Goal: Information Seeking & Learning: Ask a question

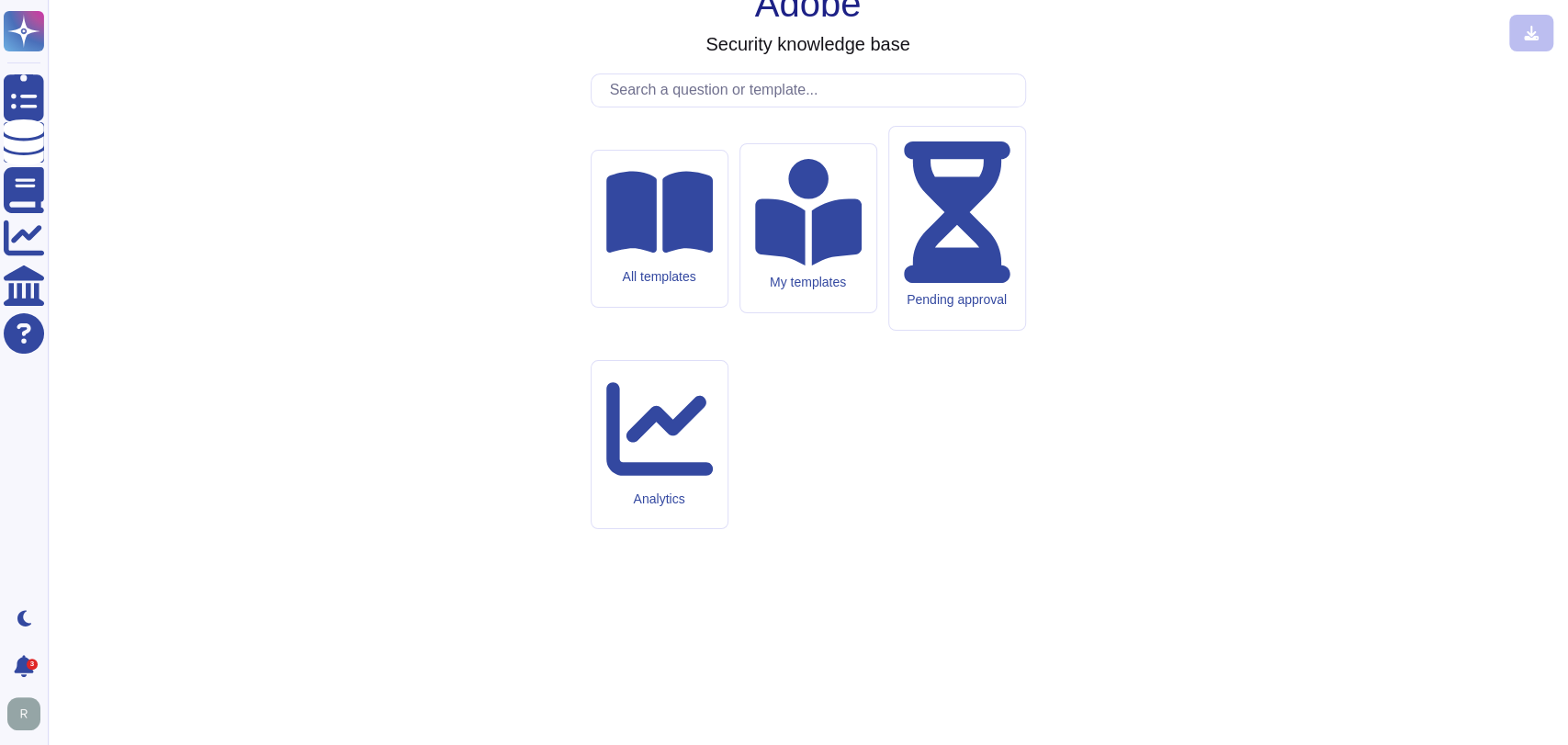
click at [736, 107] on input "text" at bounding box center [812, 90] width 425 height 32
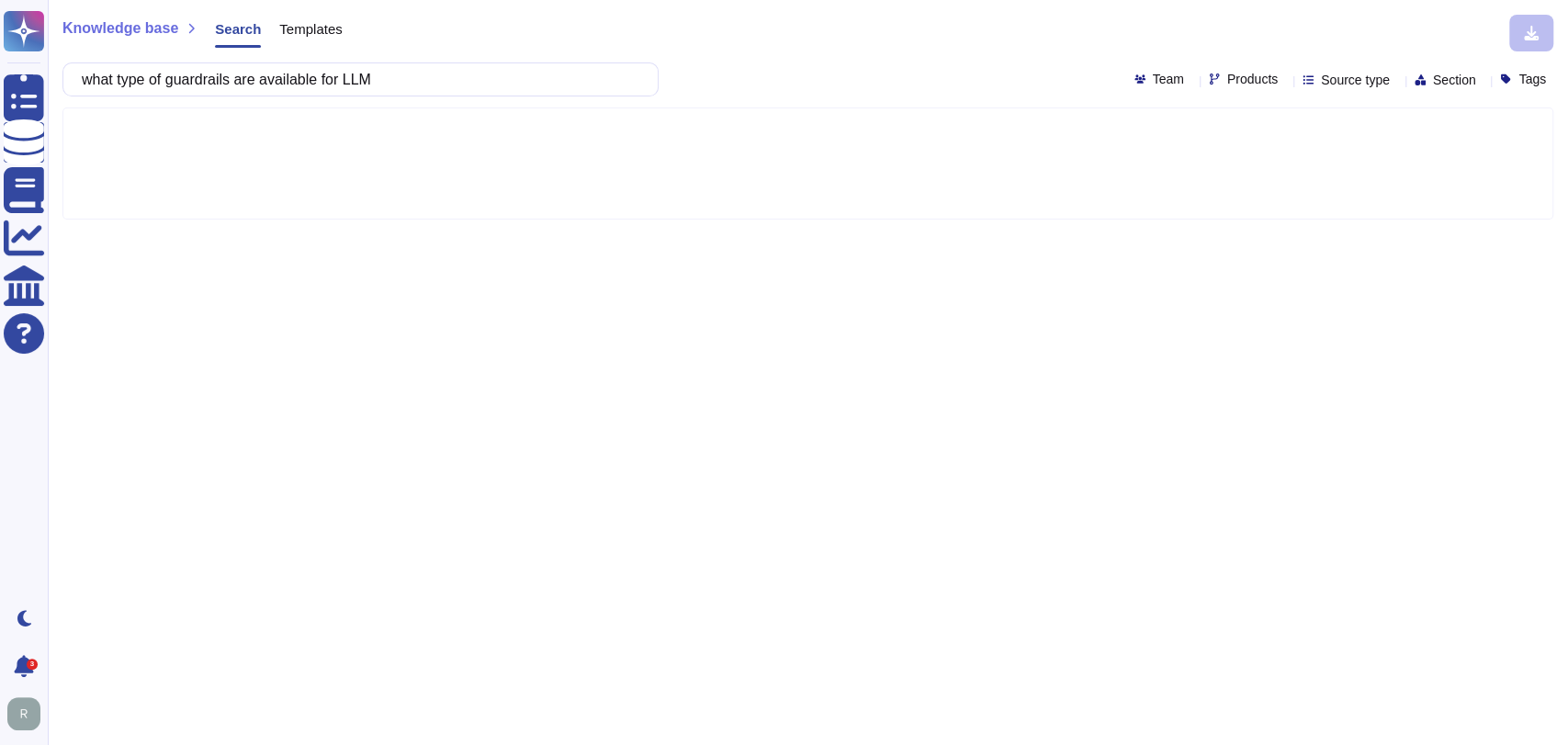
type input "what type of guardrails are available for LLM"
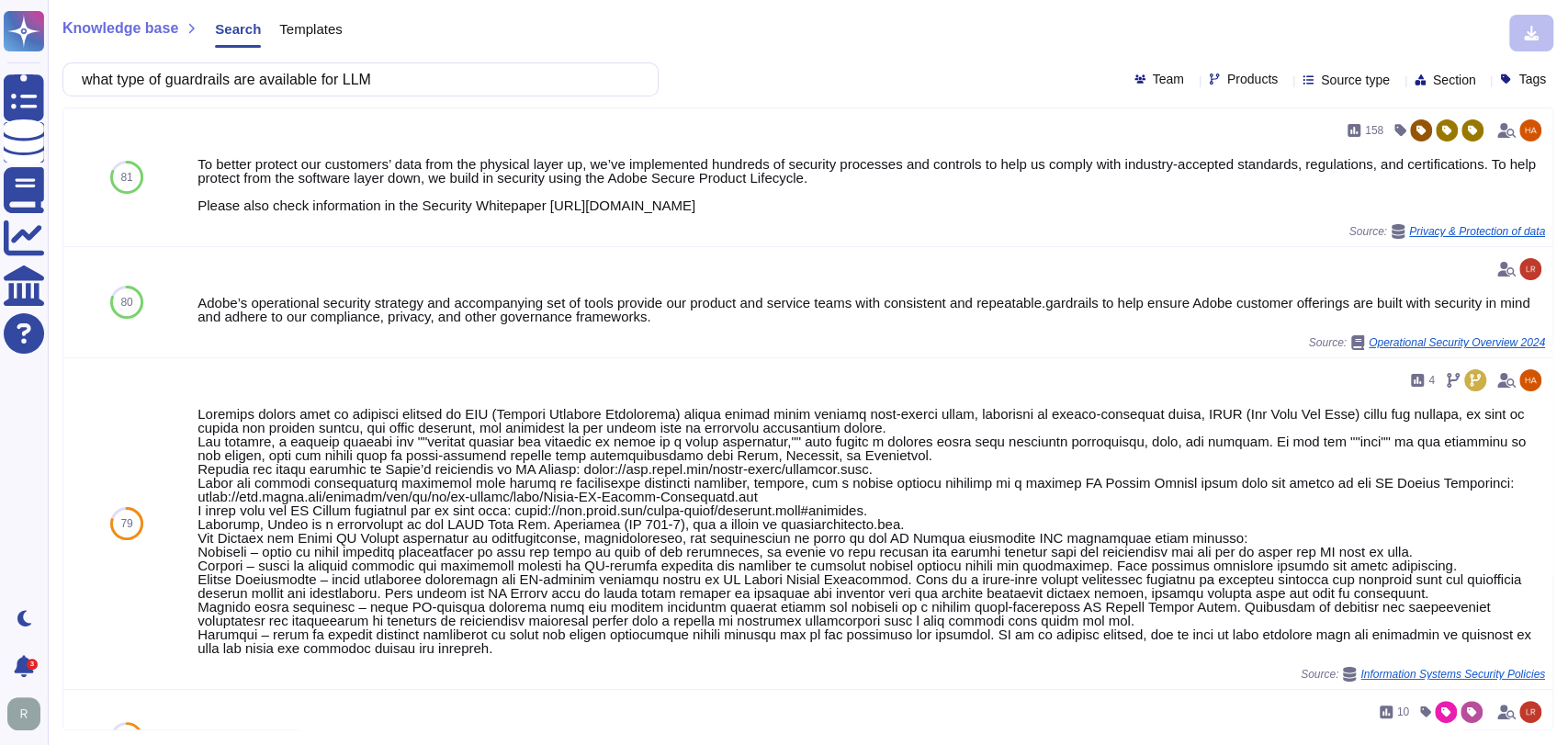
click at [396, 76] on input "what type of guardrails are available for LLM" at bounding box center [356, 79] width 566 height 32
click at [419, 78] on input "what type of guardrails are available for LLM" at bounding box center [356, 79] width 566 height 32
click at [417, 76] on input "what type of guardrails are available for LLM" at bounding box center [356, 79] width 566 height 32
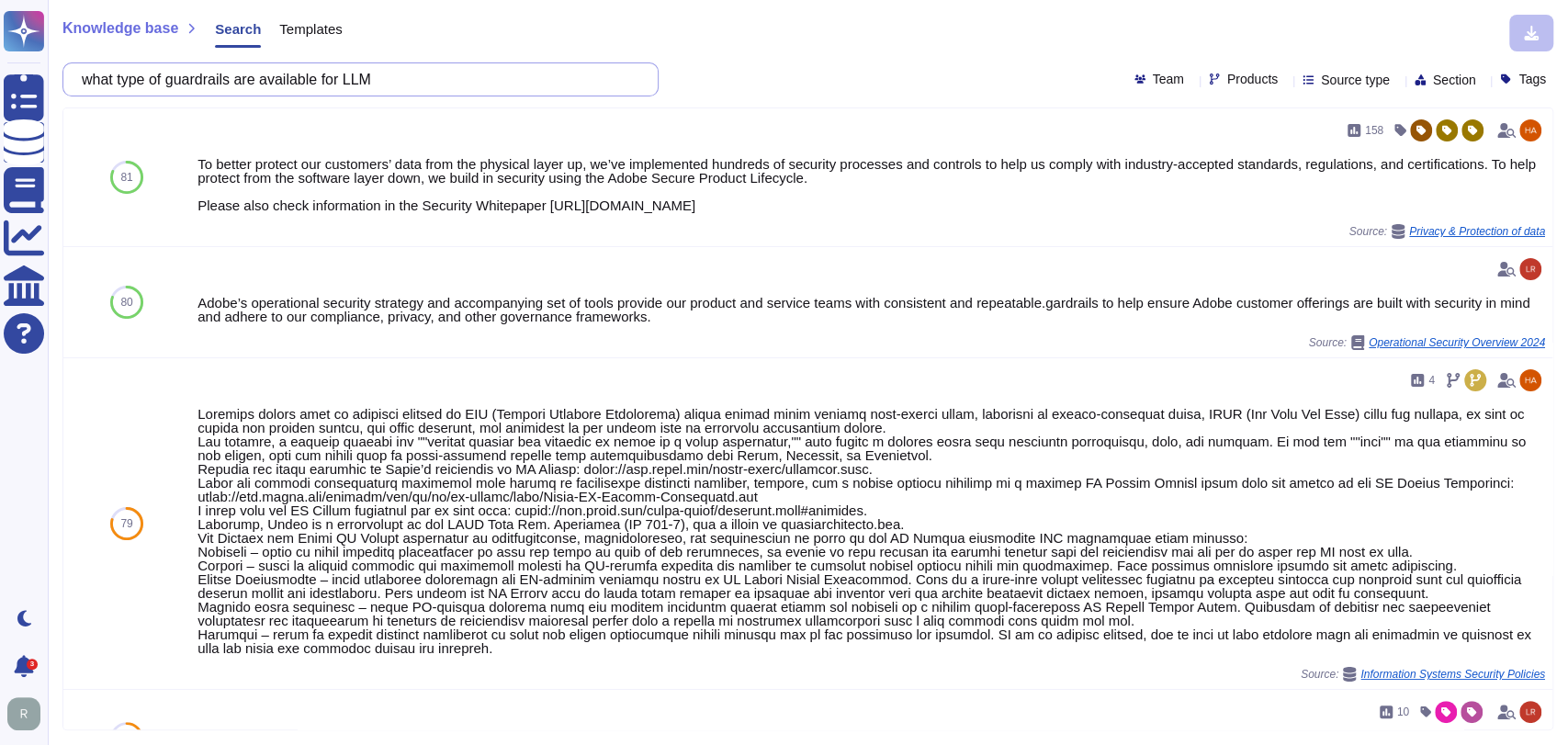
click at [417, 76] on input "what type of guardrails are available for LLM" at bounding box center [356, 79] width 566 height 32
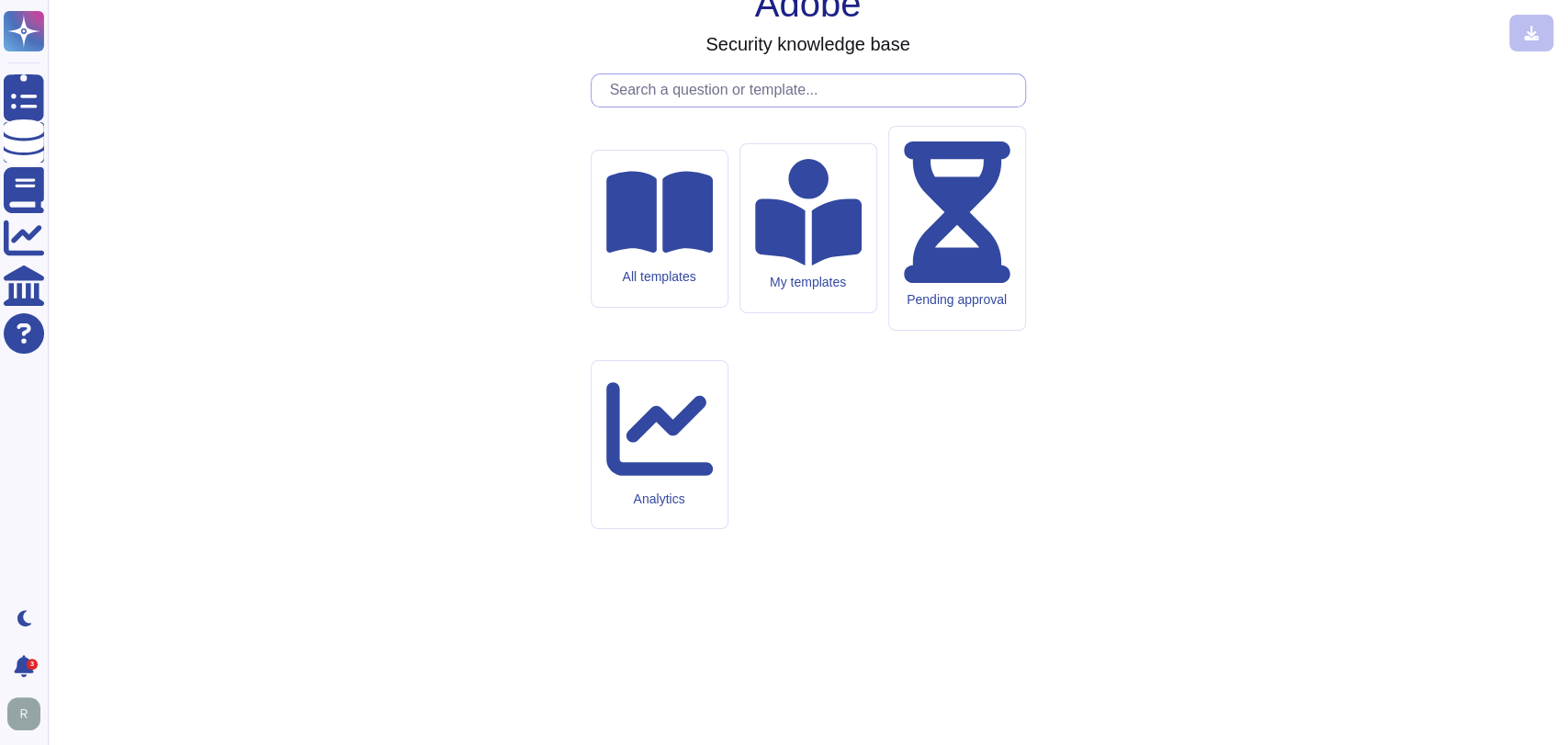
click at [741, 107] on input "text" at bounding box center [812, 90] width 425 height 32
